Goal: Task Accomplishment & Management: Manage account settings

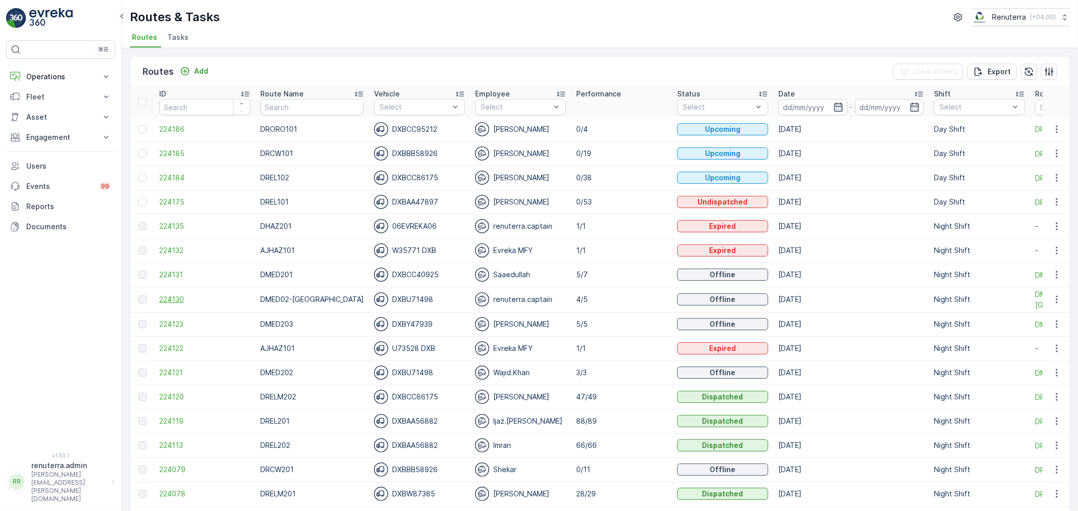
click at [162, 296] on span "224130" at bounding box center [204, 300] width 91 height 10
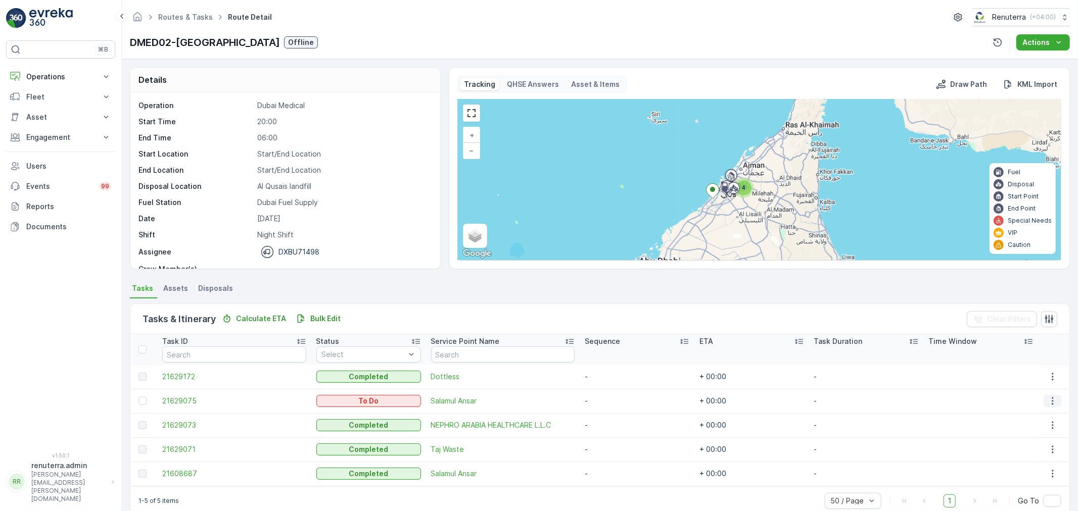
click at [1043, 398] on button "button" at bounding box center [1052, 401] width 18 height 12
click at [1024, 444] on span "Change Route" at bounding box center [1030, 444] width 49 height 10
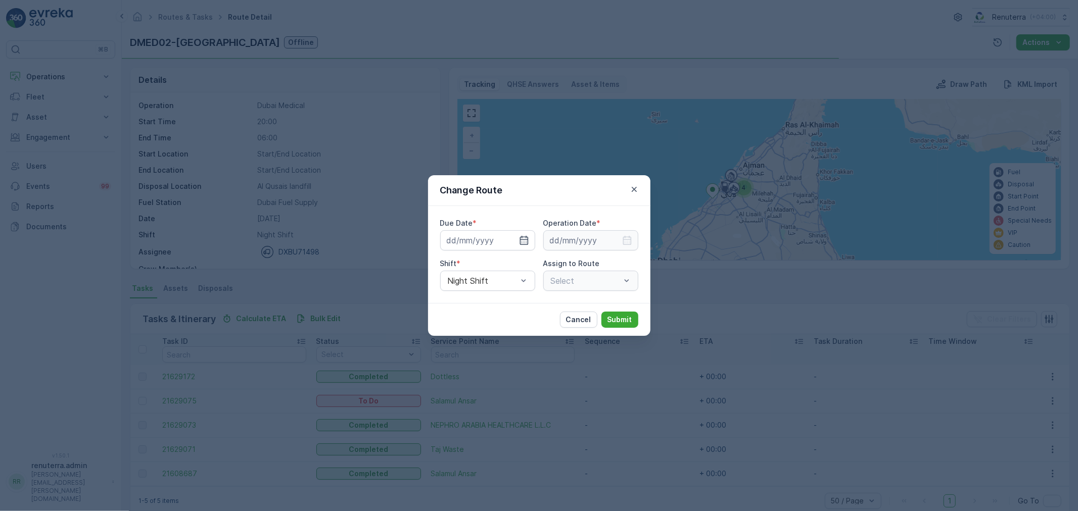
type input "[DATE]"
click at [509, 241] on icon "button" at bounding box center [512, 240] width 10 height 10
type input "[DATE]"
drag, startPoint x: 625, startPoint y: 237, endPoint x: 623, endPoint y: 249, distance: 11.7
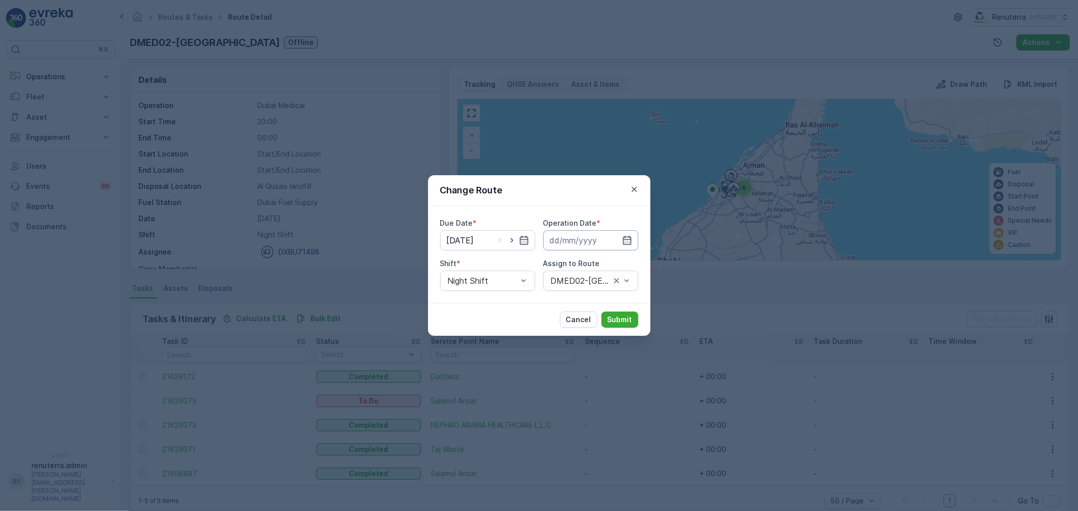
click at [625, 238] on icon "button" at bounding box center [627, 240] width 10 height 10
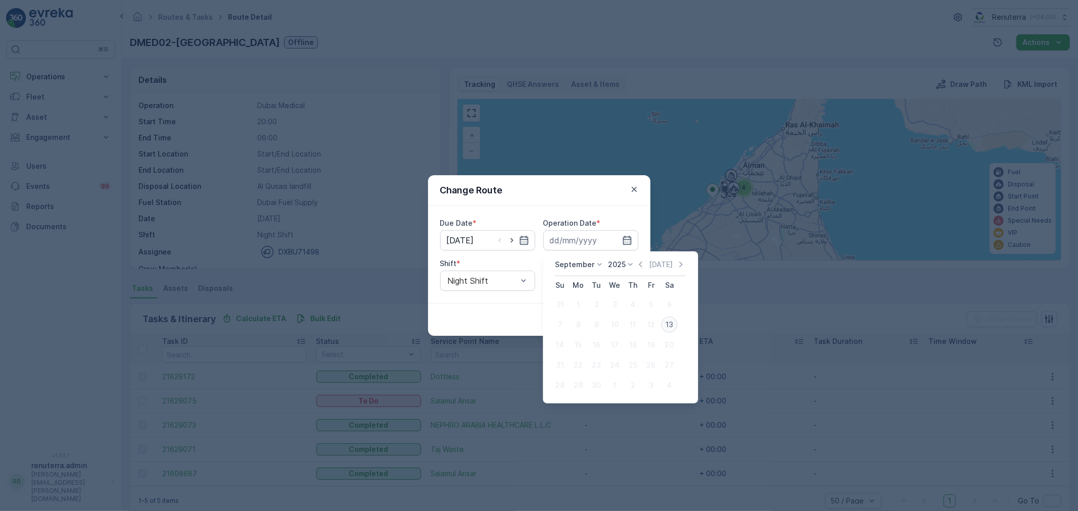
click at [666, 326] on div "13" at bounding box center [669, 325] width 16 height 16
type input "[DATE]"
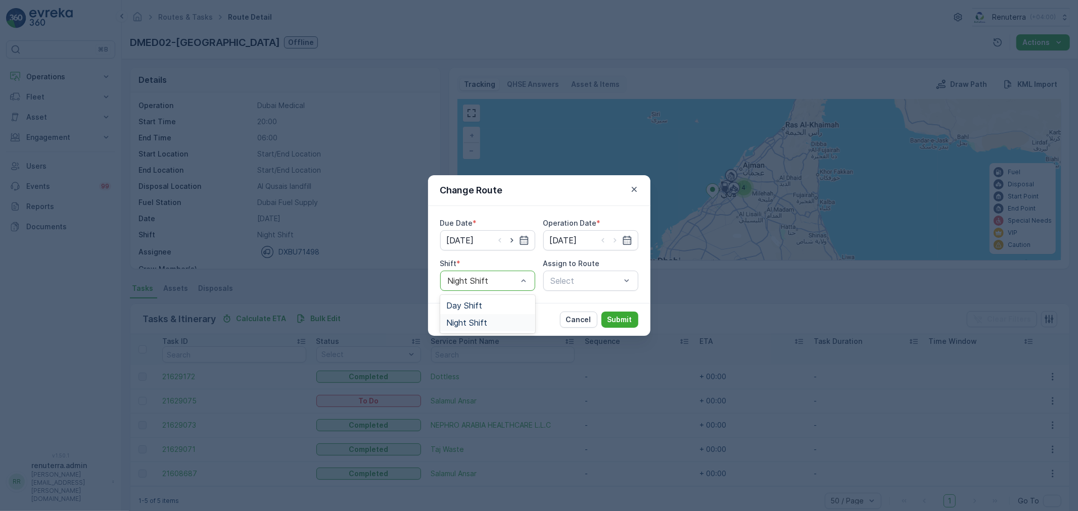
click at [485, 327] on div "Night Shift" at bounding box center [487, 322] width 95 height 17
click at [632, 281] on div "Select" at bounding box center [590, 281] width 95 height 20
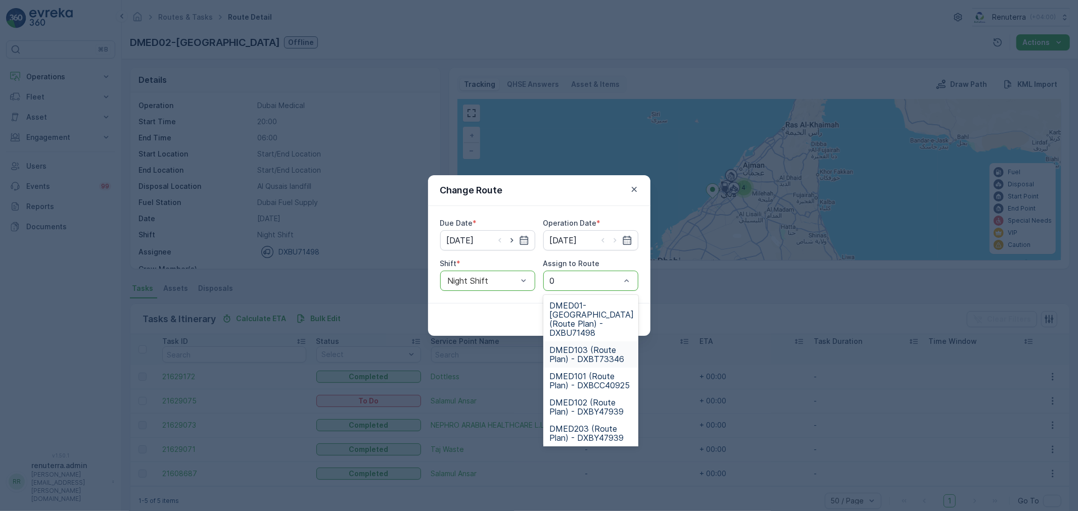
type input "02"
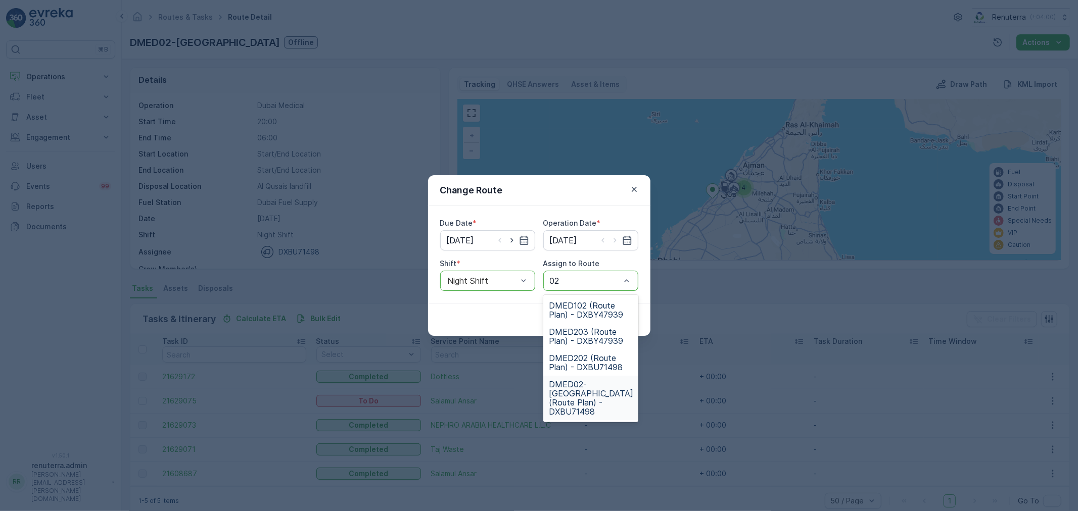
click at [599, 392] on span "DMED02-Khawaneej Yard (Route Plan) - DXBU71498" at bounding box center [591, 398] width 84 height 36
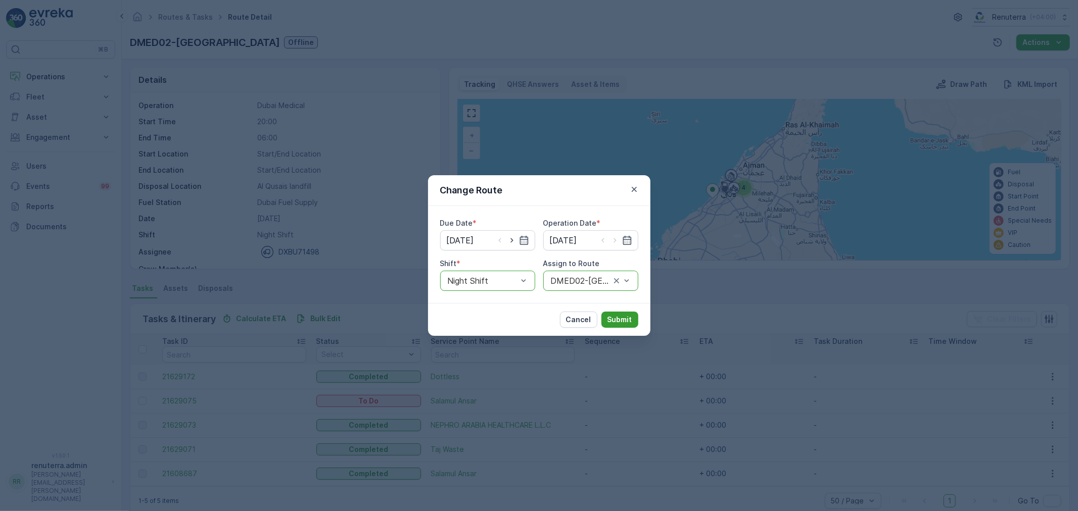
click at [625, 315] on p "Submit" at bounding box center [619, 320] width 25 height 10
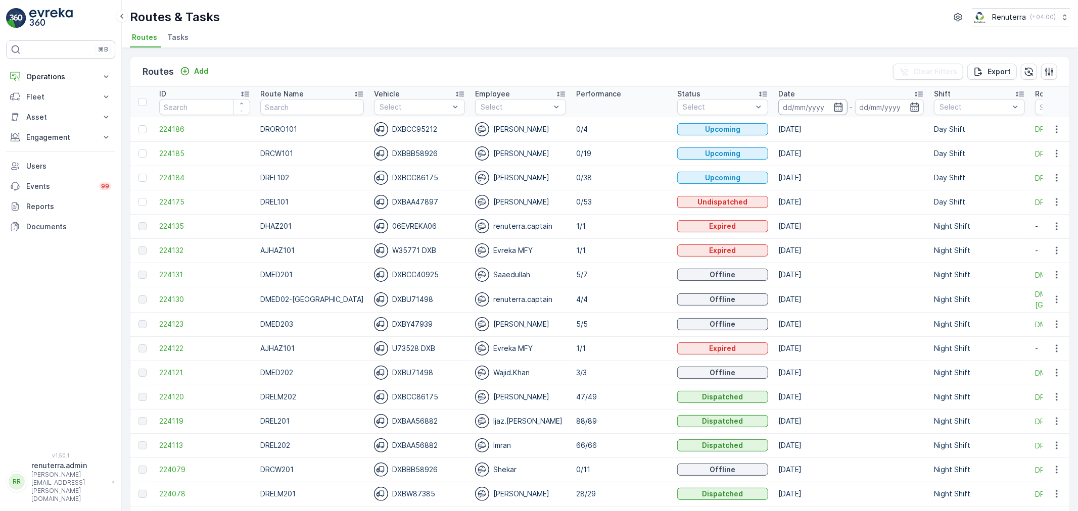
drag, startPoint x: 827, startPoint y: 102, endPoint x: 819, endPoint y: 109, distance: 10.4
click at [833, 103] on icon "button" at bounding box center [838, 107] width 10 height 10
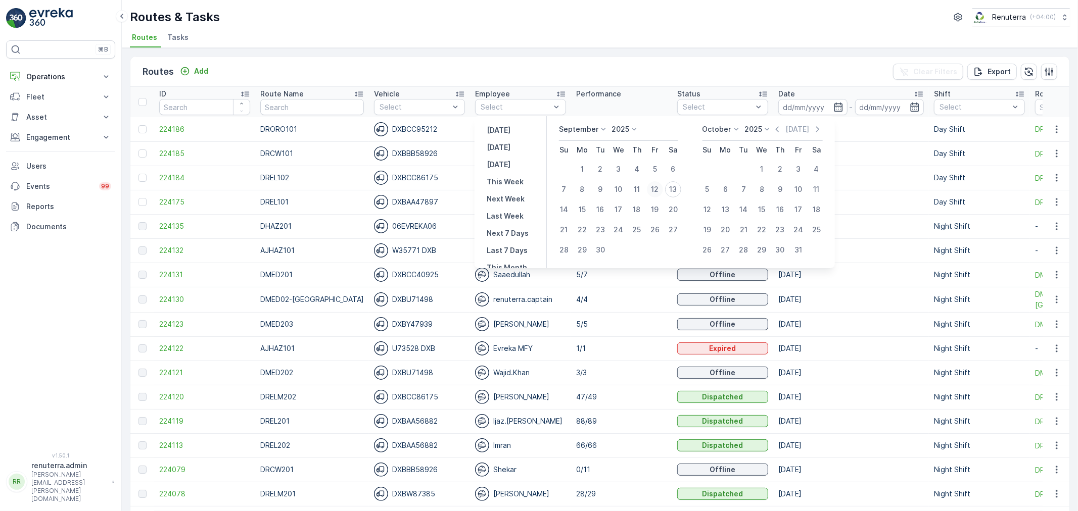
click at [655, 189] on div "12" at bounding box center [655, 189] width 16 height 16
type input "[DATE]"
click at [655, 189] on div "12" at bounding box center [655, 189] width 16 height 16
type input "[DATE]"
click at [655, 189] on div "12" at bounding box center [655, 189] width 16 height 16
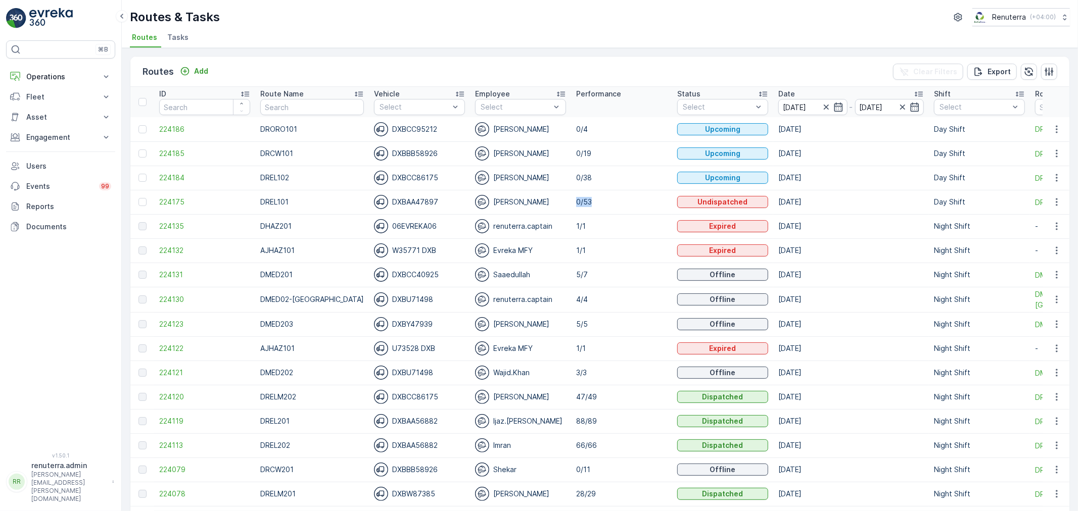
click at [655, 190] on td "0/53" at bounding box center [621, 202] width 101 height 24
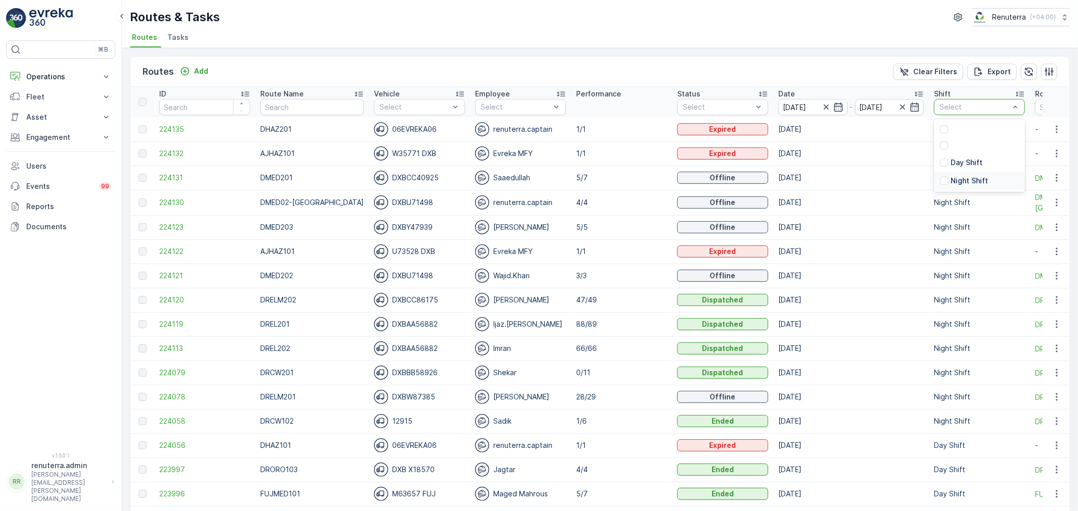
click at [950, 184] on p "Night Shift" at bounding box center [968, 181] width 37 height 10
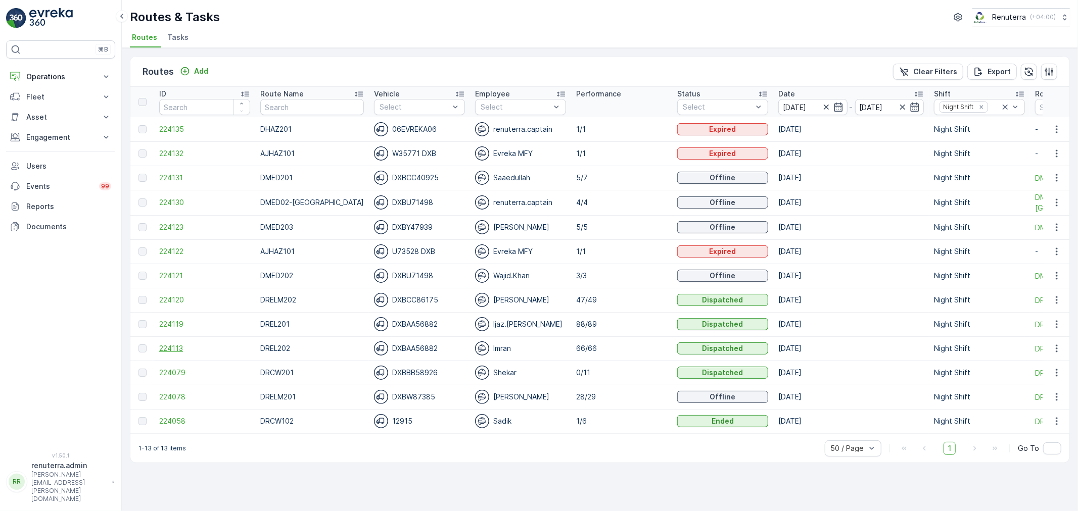
click at [172, 346] on span "224113" at bounding box center [204, 349] width 91 height 10
click at [172, 298] on span "224120" at bounding box center [204, 300] width 91 height 10
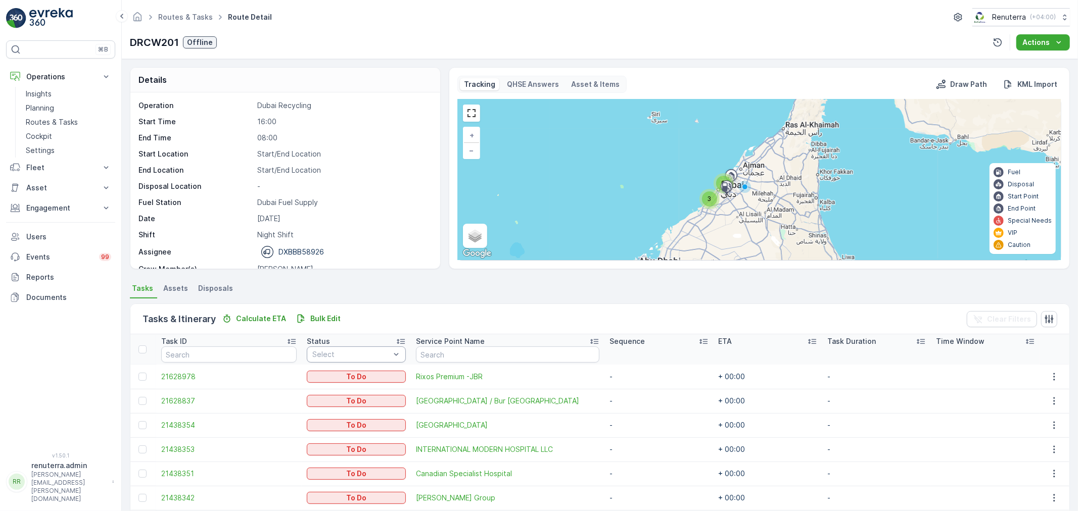
scroll to position [163, 0]
